Goal: Task Accomplishment & Management: Complete application form

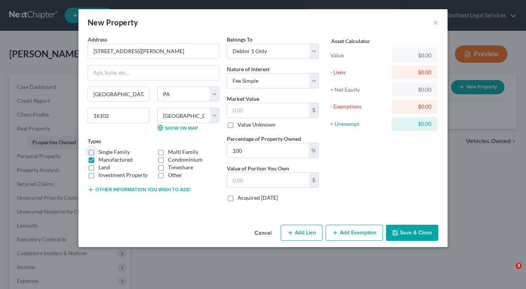
select select "39"
select select "36"
select select "0"
click at [434, 28] on div "New Property ×" at bounding box center [262, 22] width 369 height 26
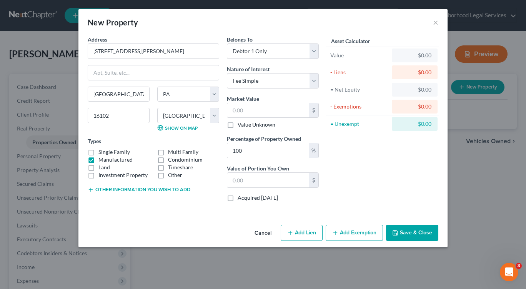
click at [406, 231] on button "Save & Close" at bounding box center [412, 232] width 52 height 16
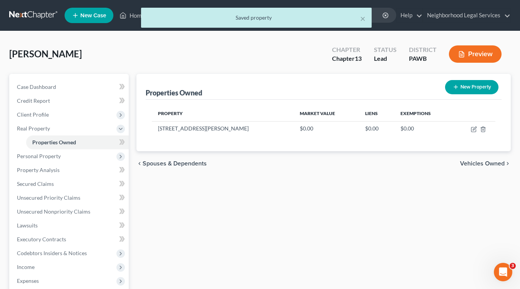
click at [508, 15] on div "× Saved property" at bounding box center [256, 20] width 520 height 24
click at [505, 17] on div "× Saved property" at bounding box center [256, 20] width 520 height 24
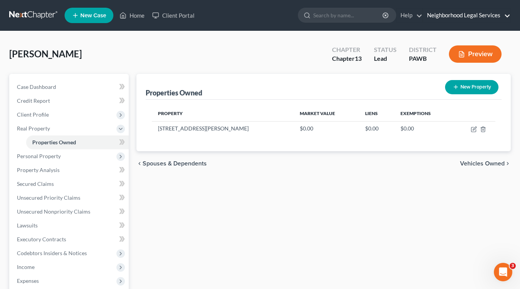
click at [507, 16] on link "Neighborhood Legal Services" at bounding box center [466, 15] width 87 height 14
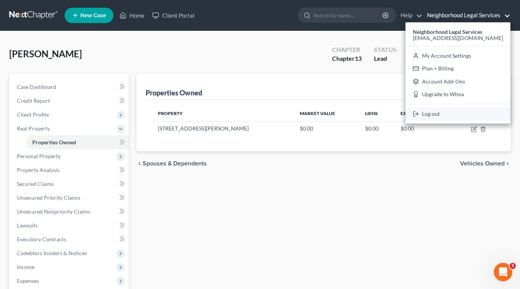
click at [447, 114] on link "Log out" at bounding box center [457, 113] width 105 height 13
